Goal: Task Accomplishment & Management: Complete application form

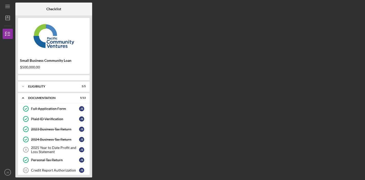
scroll to position [52, 0]
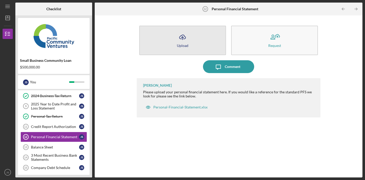
click at [200, 39] on button "Icon/Upload Upload" at bounding box center [182, 40] width 87 height 29
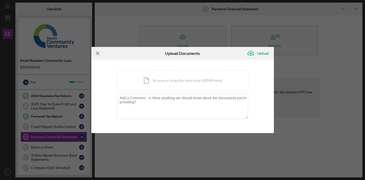
click at [99, 55] on icon "Icon/Menu Close" at bounding box center [97, 53] width 13 height 13
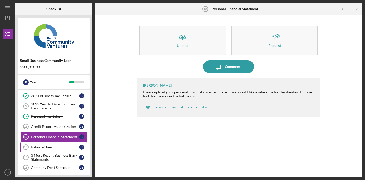
click at [43, 146] on div "Balance Sheet" at bounding box center [55, 147] width 48 height 4
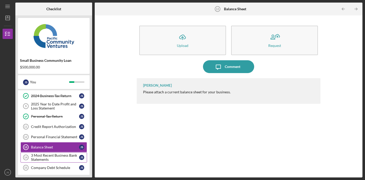
click at [59, 158] on div "3 Most Recent Business Bank Statements" at bounding box center [55, 157] width 48 height 8
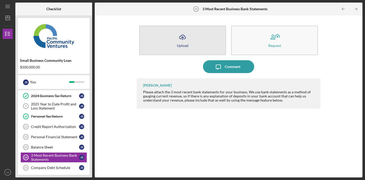
click at [174, 36] on button "Icon/Upload Upload" at bounding box center [182, 40] width 87 height 29
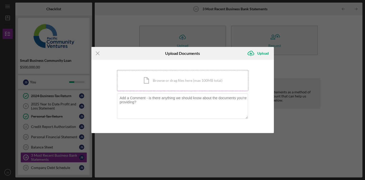
click at [162, 81] on div "Icon/Document Browse or drag files here (max 100MB total) Tap to choose files o…" at bounding box center [182, 80] width 131 height 21
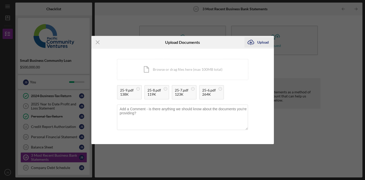
click at [257, 45] on icon "Icon/Upload" at bounding box center [250, 42] width 13 height 13
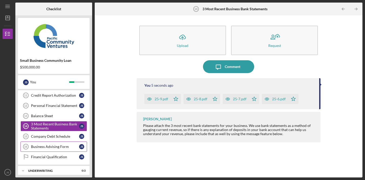
scroll to position [83, 0]
click at [64, 136] on div "Company Debt Schedule" at bounding box center [55, 137] width 48 height 4
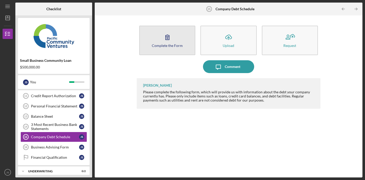
click at [171, 34] on icon "button" at bounding box center [167, 37] width 13 height 13
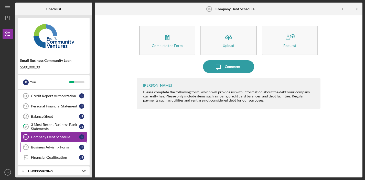
click at [53, 147] on div "Business Advising Form" at bounding box center [55, 147] width 48 height 4
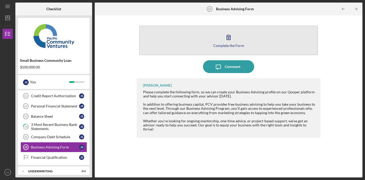
click at [210, 42] on button "Complete the Form Form" at bounding box center [228, 40] width 179 height 29
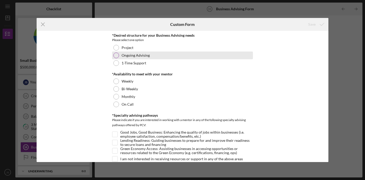
click at [128, 53] on label "Ongoing Advising" at bounding box center [136, 55] width 28 height 4
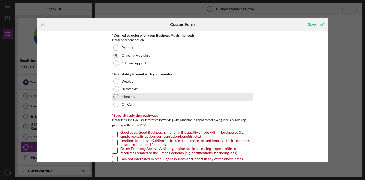
click at [117, 97] on div at bounding box center [116, 97] width 6 height 6
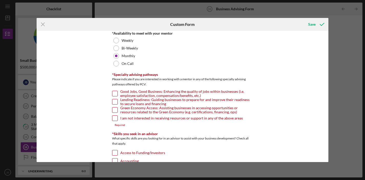
scroll to position [41, 0]
click at [114, 90] on div at bounding box center [115, 93] width 6 height 6
click at [115, 93] on input "Good Jobs, Good Business: Enhancing the quality of jobs within businesses (i.e.…" at bounding box center [114, 93] width 5 height 5
checkbox input "true"
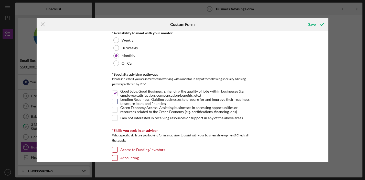
click at [115, 101] on input "Lending Readiness: Guiding businesses to prepare for and improve their readines…" at bounding box center [114, 101] width 5 height 5
checkbox input "true"
click at [115, 108] on input "Green Economy Access: Assisting businesses in accessing opportunities or resour…" at bounding box center [114, 109] width 5 height 5
checkbox input "true"
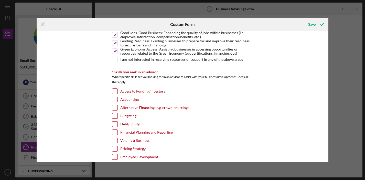
scroll to position [100, 0]
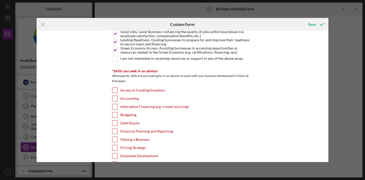
click at [114, 99] on input "Accounting" at bounding box center [114, 98] width 5 height 5
checkbox input "true"
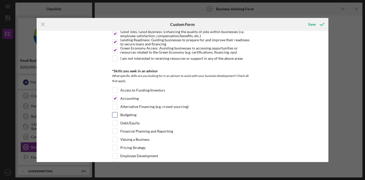
click at [116, 115] on input "Budgeting" at bounding box center [114, 114] width 5 height 5
checkbox input "true"
click at [116, 122] on input "Debt/Equity" at bounding box center [114, 122] width 5 height 5
checkbox input "true"
click at [115, 147] on input "Pricing Strategy" at bounding box center [114, 147] width 5 height 5
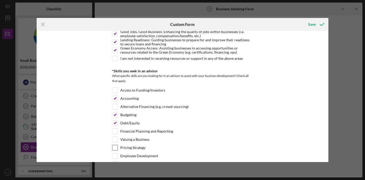
checkbox input "true"
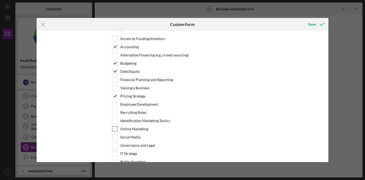
scroll to position [155, 0]
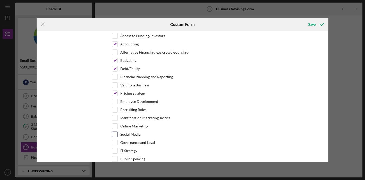
click at [117, 133] on div at bounding box center [115, 134] width 6 height 6
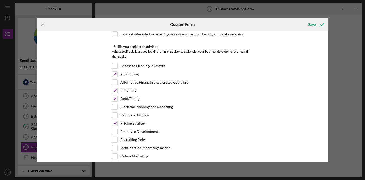
scroll to position [124, 0]
click at [116, 65] on input "Access to Funding/Investors" at bounding box center [114, 66] width 5 height 5
checkbox input "true"
click at [115, 106] on input "Financial Planning and Reporting" at bounding box center [114, 107] width 5 height 5
checkbox input "true"
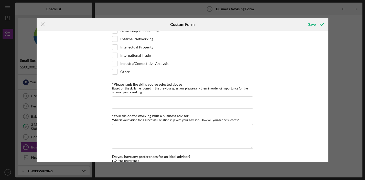
scroll to position [391, 0]
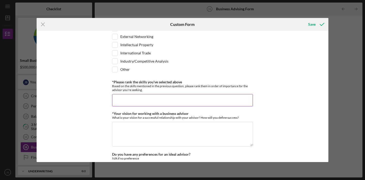
click at [129, 101] on input "*Please rank the skills you've selected above" at bounding box center [182, 100] width 141 height 12
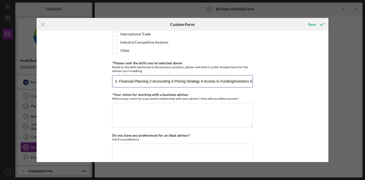
scroll to position [409, 0]
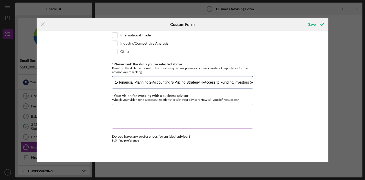
type input "1- Financial Planning 2-Accounting 3-Pricing Strategy 4-Access to Funding/Inves…"
click at [141, 119] on textarea "*Your vision for working with a business advisor" at bounding box center [182, 116] width 141 height 25
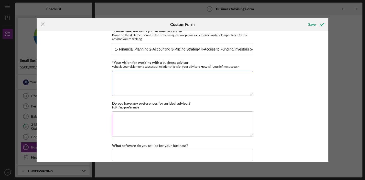
scroll to position [443, 0]
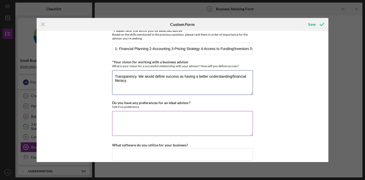
type textarea "Transparency. We would define success as having a better understanding/financia…"
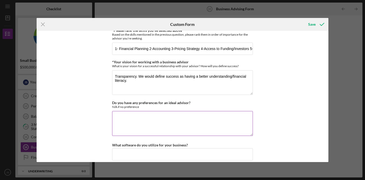
click at [225, 115] on textarea "Do you have any preferences for an ideal advisor?" at bounding box center [182, 123] width 141 height 25
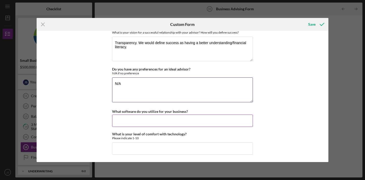
scroll to position [476, 0]
type textarea "N/A"
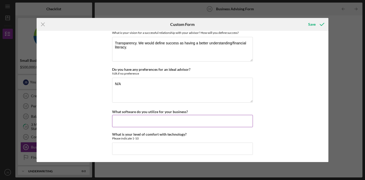
click at [190, 122] on input "What software do you utilize for your business?" at bounding box center [182, 121] width 141 height 12
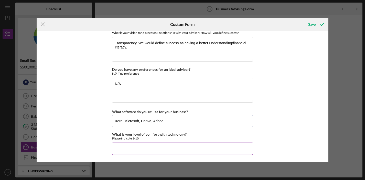
type input "Xero, Microsoft, Canva, Adobe"
click at [158, 147] on input "What is your level of comfort with technology?" at bounding box center [182, 148] width 141 height 12
type input "6.5"
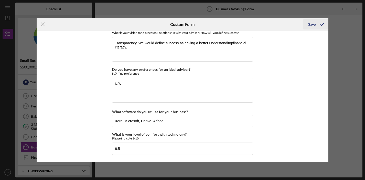
click at [311, 27] on div "Save" at bounding box center [311, 24] width 7 height 10
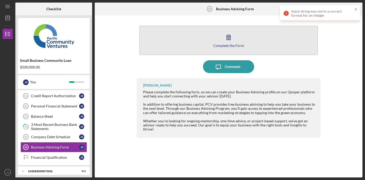
click at [238, 43] on button "Complete the Form Form" at bounding box center [228, 40] width 179 height 29
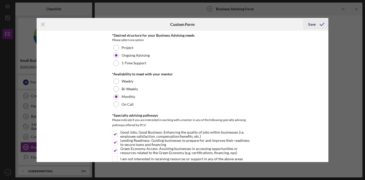
click at [312, 25] on div "Save" at bounding box center [311, 24] width 7 height 10
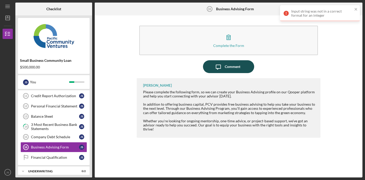
click at [230, 67] on div "Comment" at bounding box center [233, 66] width 16 height 13
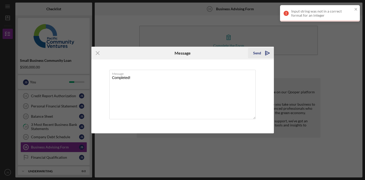
type textarea "Completed!"
click at [265, 53] on polygon "submit" at bounding box center [266, 53] width 2 height 1
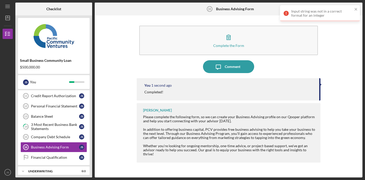
click at [105, 154] on div "Complete the Form Form Icon/Message Comment You 1 second ago Completed! [PERSON…" at bounding box center [228, 96] width 262 height 157
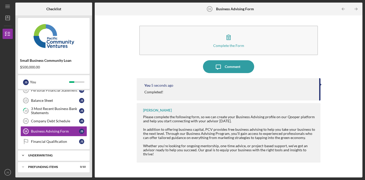
scroll to position [99, 0]
click at [67, 122] on div "Company Debt Schedule" at bounding box center [55, 121] width 48 height 4
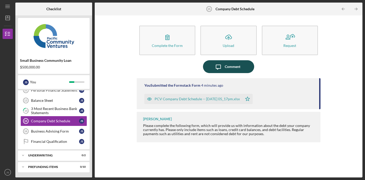
click at [230, 64] on div "Comment" at bounding box center [233, 66] width 16 height 13
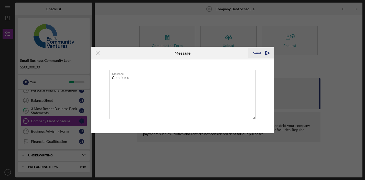
type textarea "Completed"
click at [265, 55] on polygon "submit" at bounding box center [267, 53] width 4 height 4
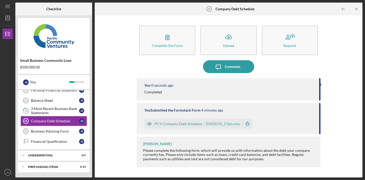
click at [47, 111] on div "3 Most Recent Business Bank Statements" at bounding box center [55, 110] width 48 height 8
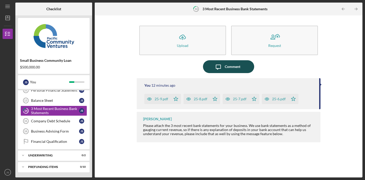
click at [223, 70] on icon "Icon/Message" at bounding box center [218, 66] width 13 height 13
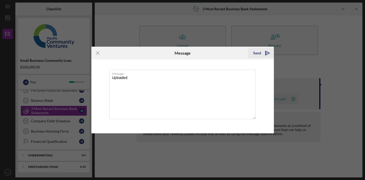
type textarea "Uploaded"
click at [267, 52] on icon "Icon/icon-invite-send" at bounding box center [267, 53] width 13 height 13
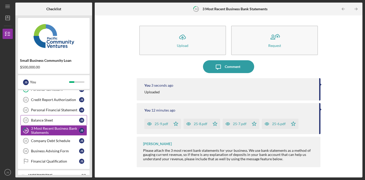
scroll to position [94, 0]
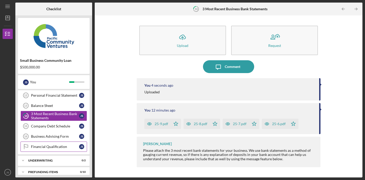
click at [43, 142] on link "Financial Qualification Financial Qualification J S" at bounding box center [53, 146] width 67 height 10
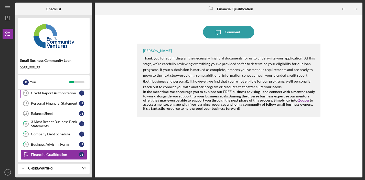
scroll to position [87, 0]
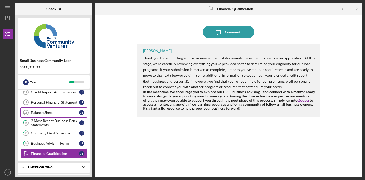
click at [65, 114] on link "Balance Sheet 13 Balance Sheet J S" at bounding box center [53, 112] width 67 height 10
